Goal: Transaction & Acquisition: Purchase product/service

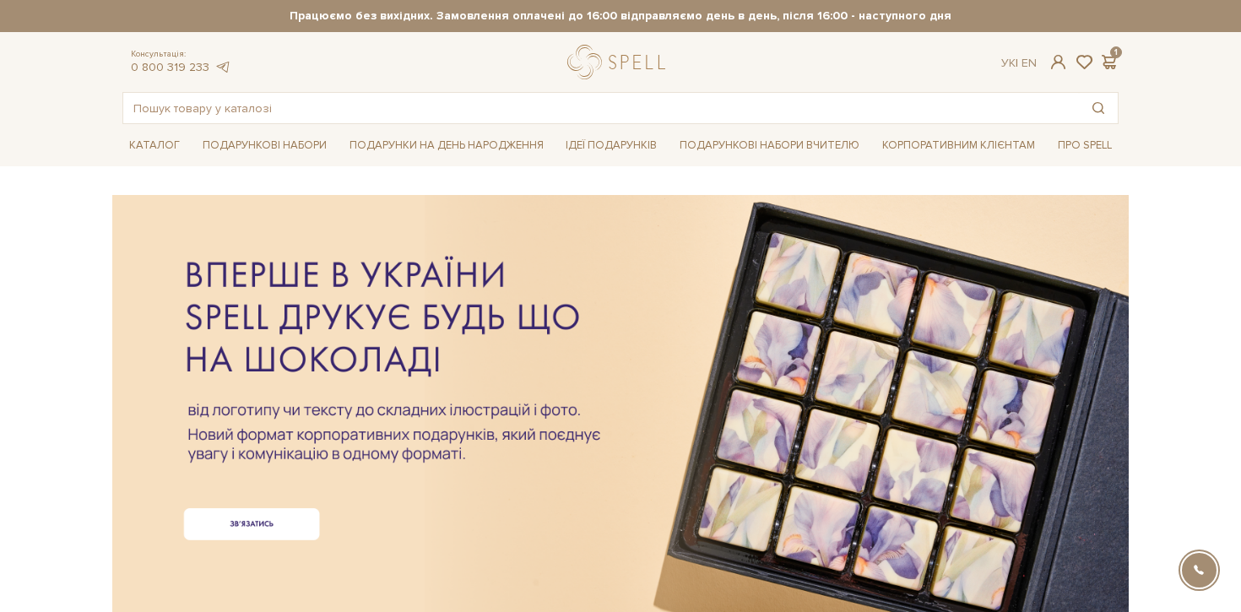
click at [267, 517] on div at bounding box center [620, 376] width 996 height 378
click at [257, 512] on div at bounding box center [620, 376] width 996 height 378
click at [267, 529] on div at bounding box center [620, 376] width 996 height 378
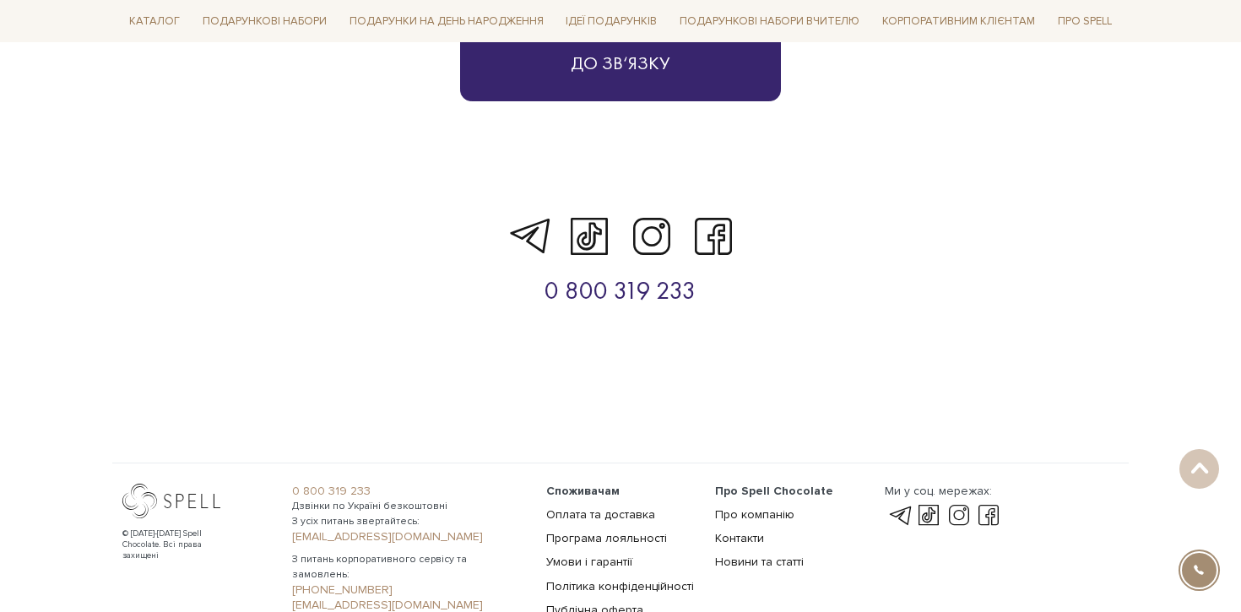
scroll to position [3729, 0]
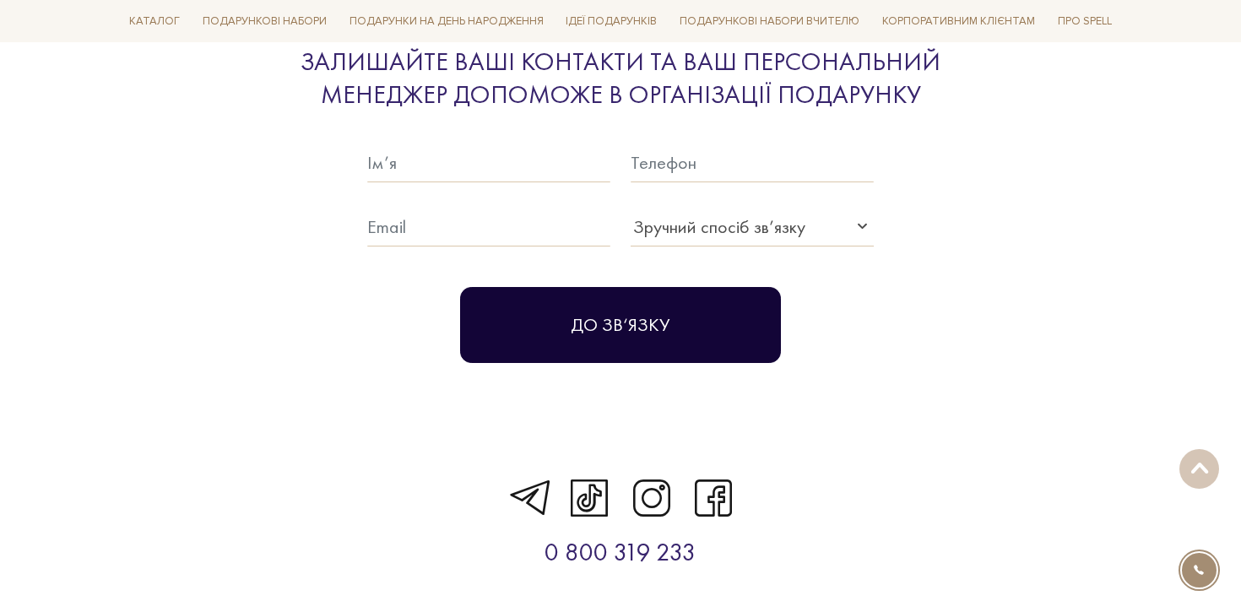
click at [664, 304] on button "До зв‘язку" at bounding box center [620, 325] width 321 height 76
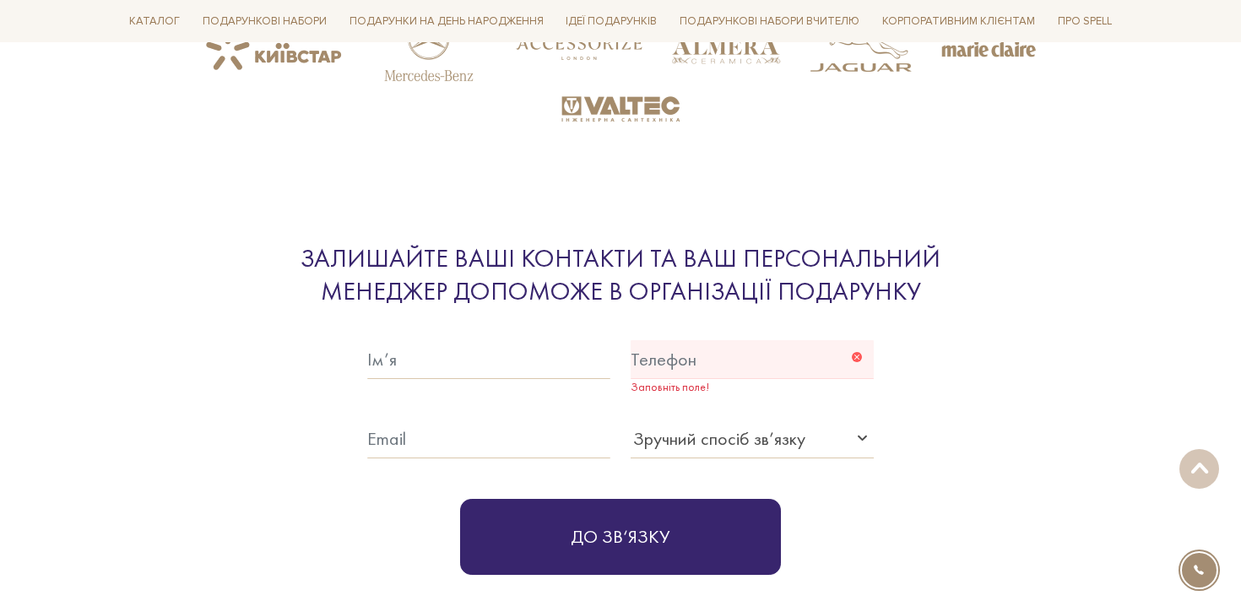
scroll to position [3325, 0]
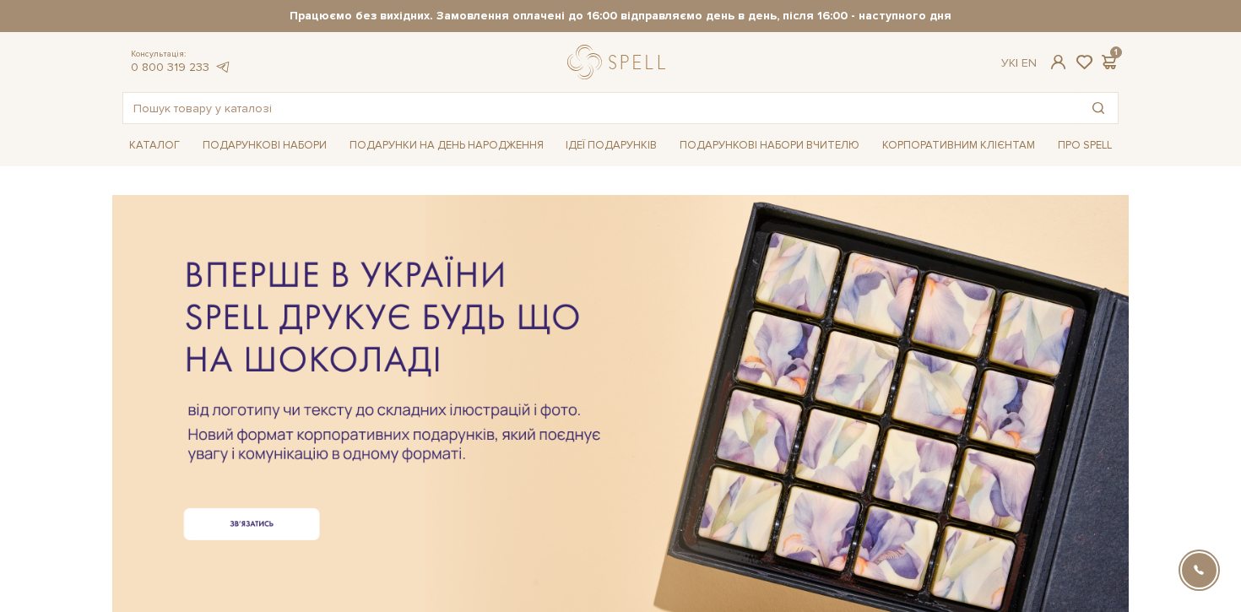
click at [1197, 115] on header "Сет Цукерок "Київський торт" та Безкоштовна доставка Новою Поштою при замовленн…" at bounding box center [620, 62] width 1241 height 124
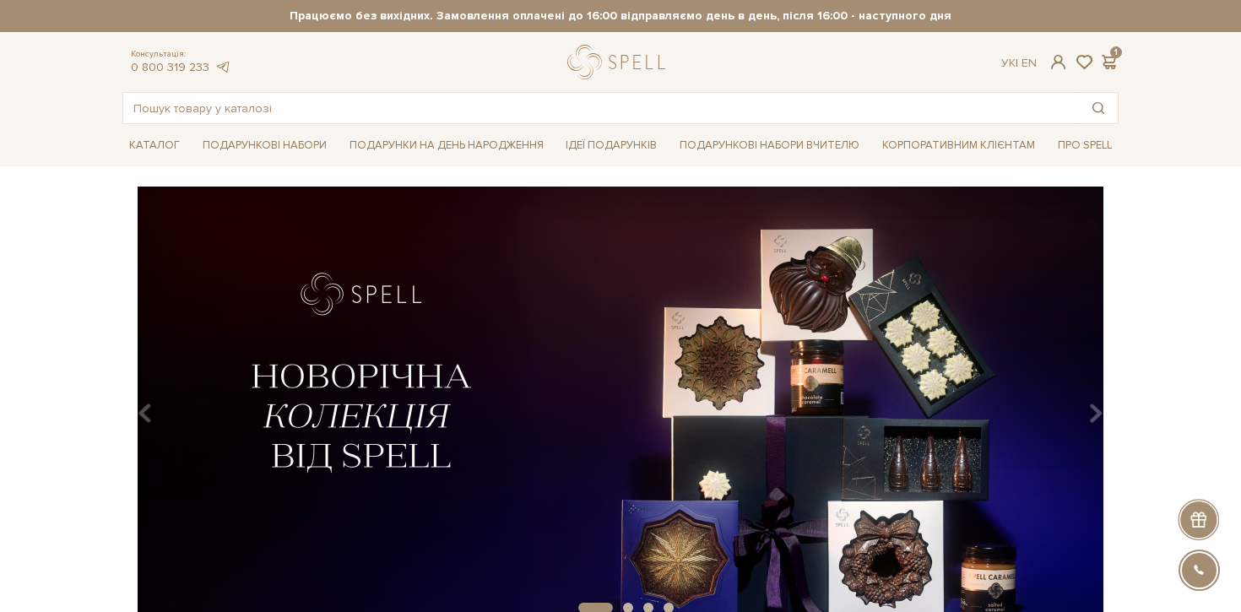
scroll to position [118, 0]
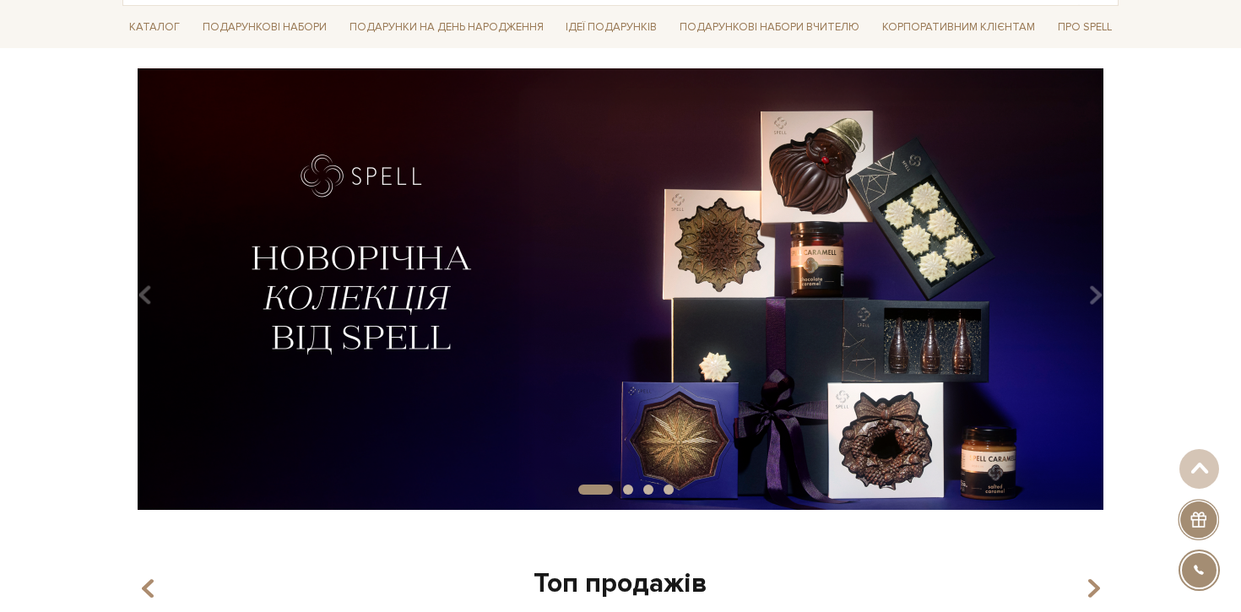
click at [687, 270] on img at bounding box center [620, 289] width 996 height 442
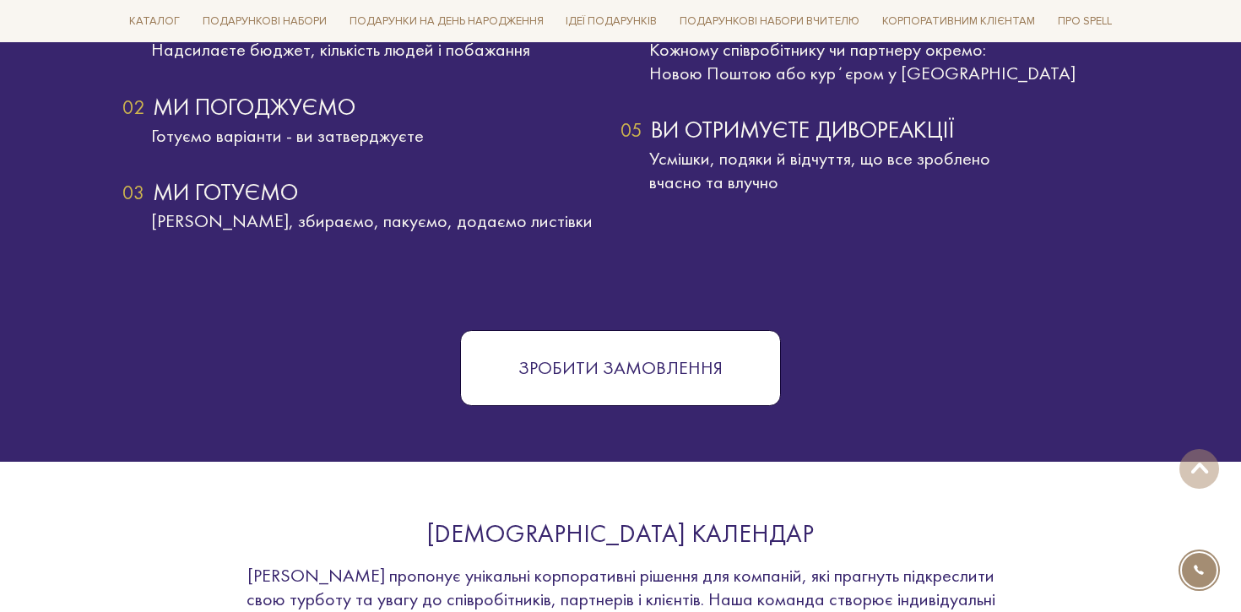
click at [703, 344] on button "Зробити замовлення" at bounding box center [620, 368] width 321 height 76
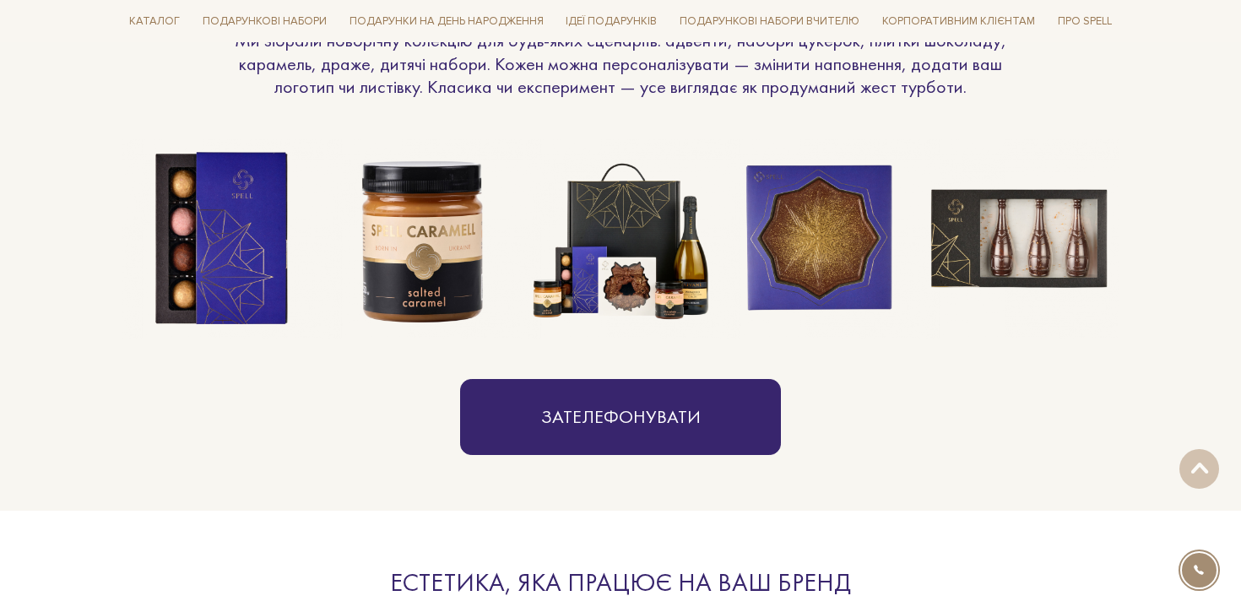
scroll to position [1427, 0]
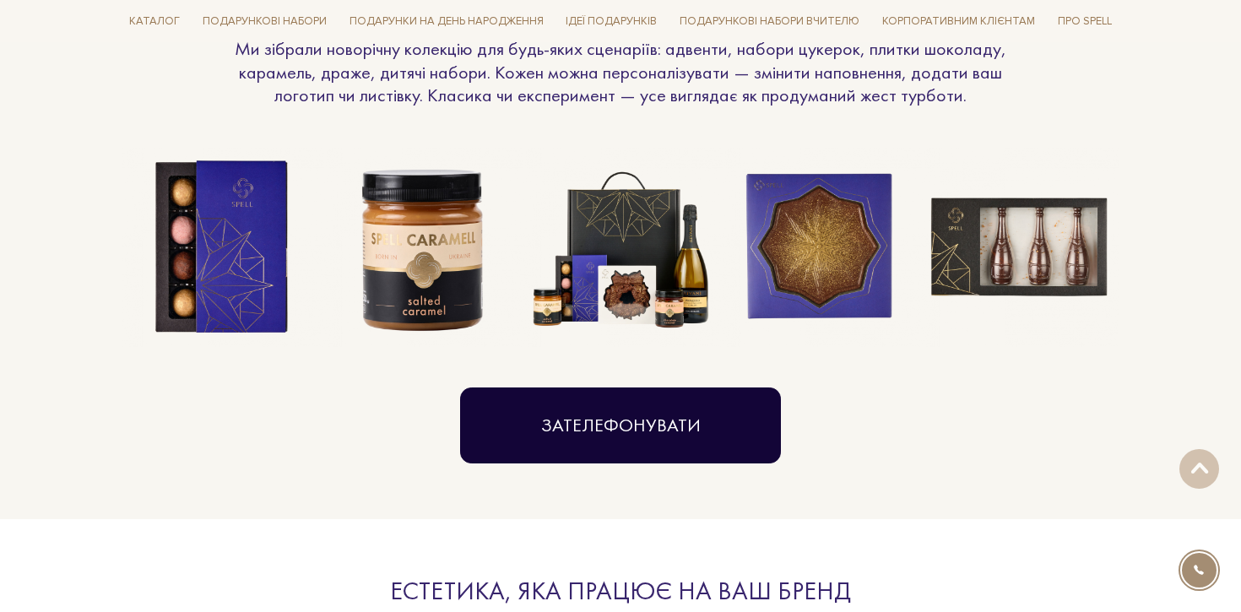
click at [695, 405] on link "Зателефонувати" at bounding box center [620, 426] width 321 height 76
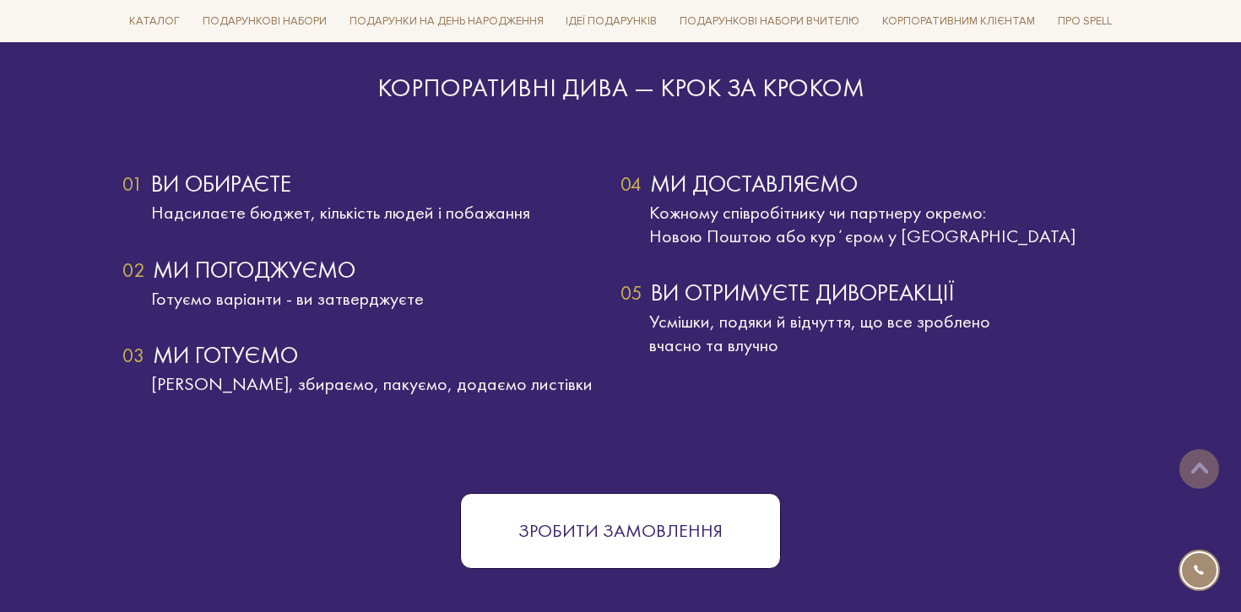
click at [667, 512] on button "Зробити замовлення" at bounding box center [620, 531] width 321 height 76
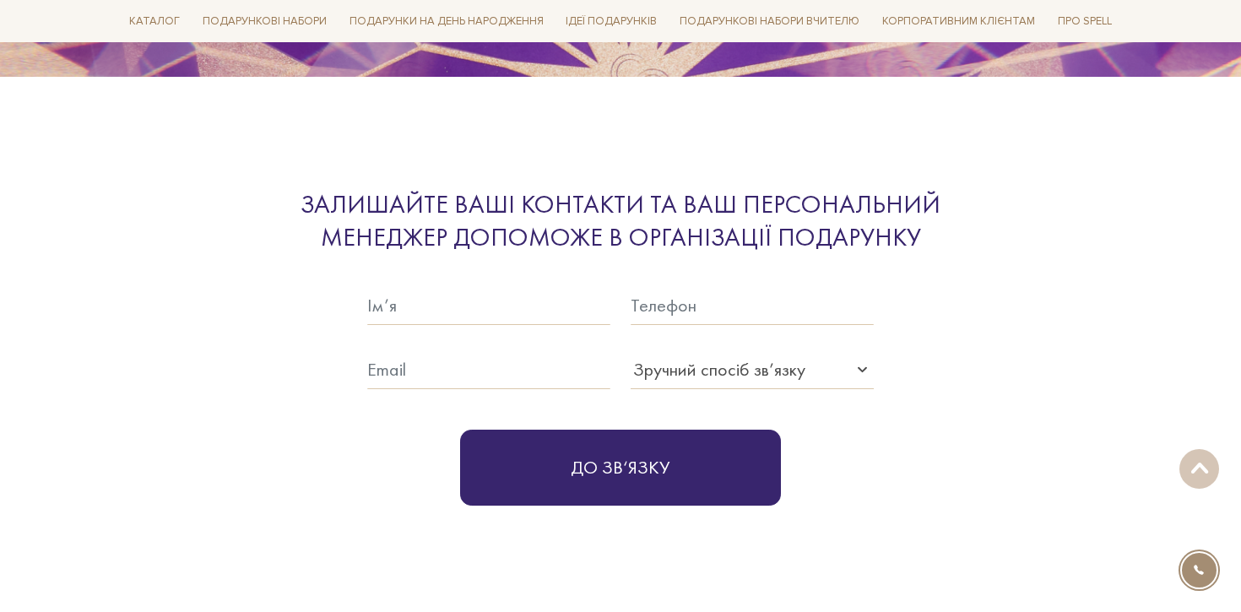
scroll to position [5170, 0]
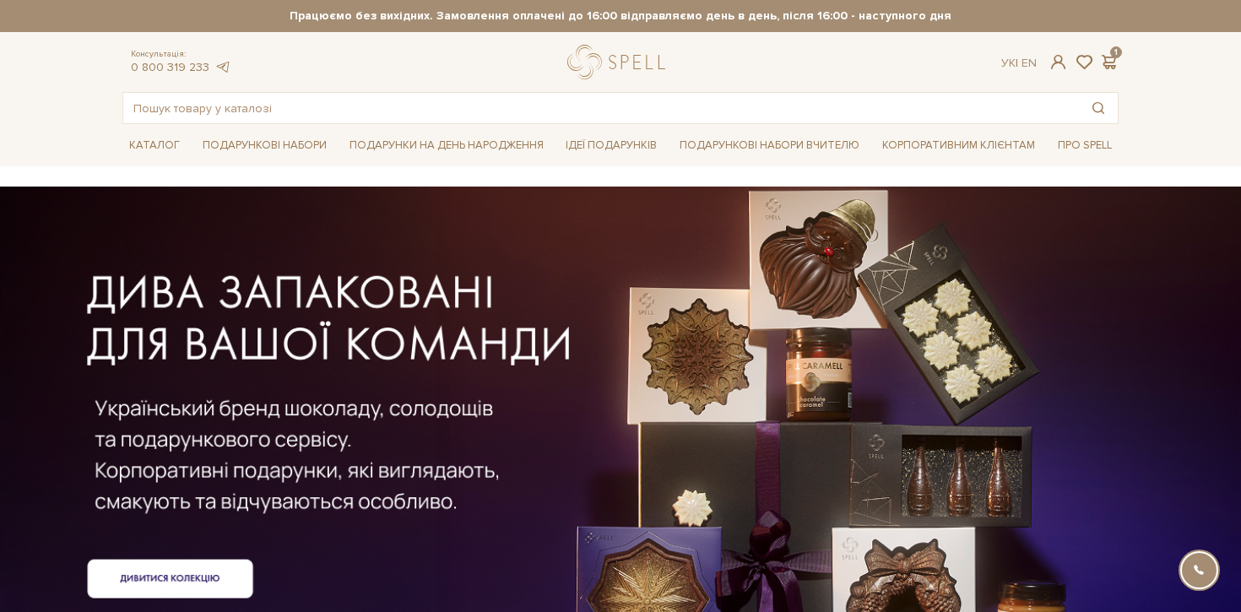
click at [224, 568] on div at bounding box center [620, 431] width 1017 height 378
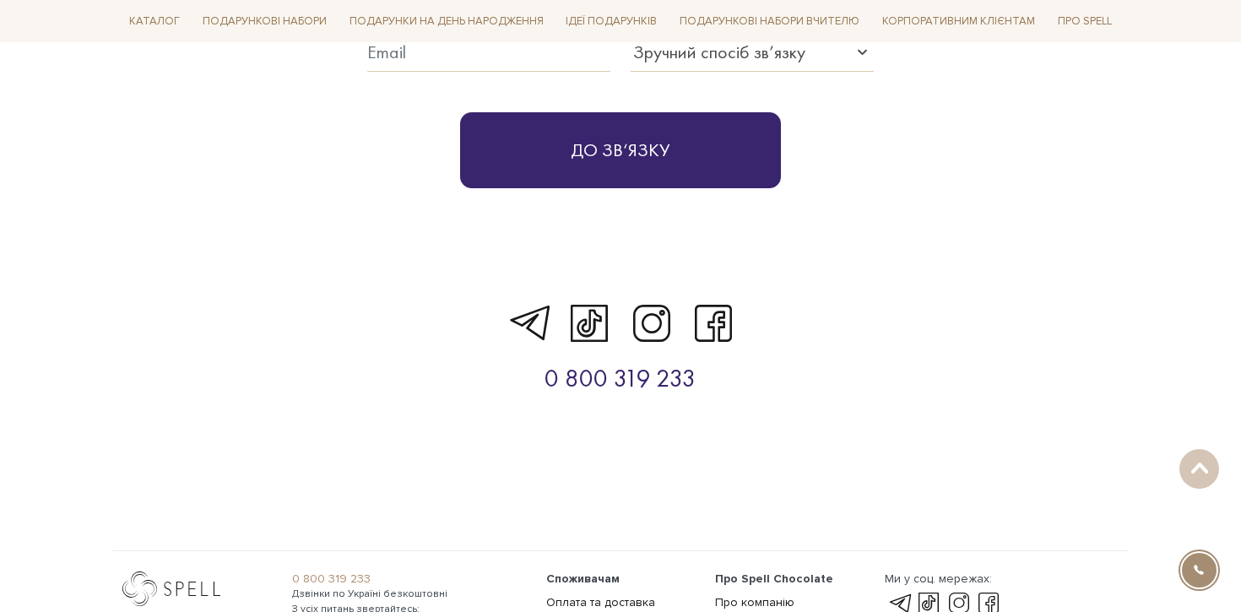
scroll to position [5286, 0]
